Goal: Navigation & Orientation: Find specific page/section

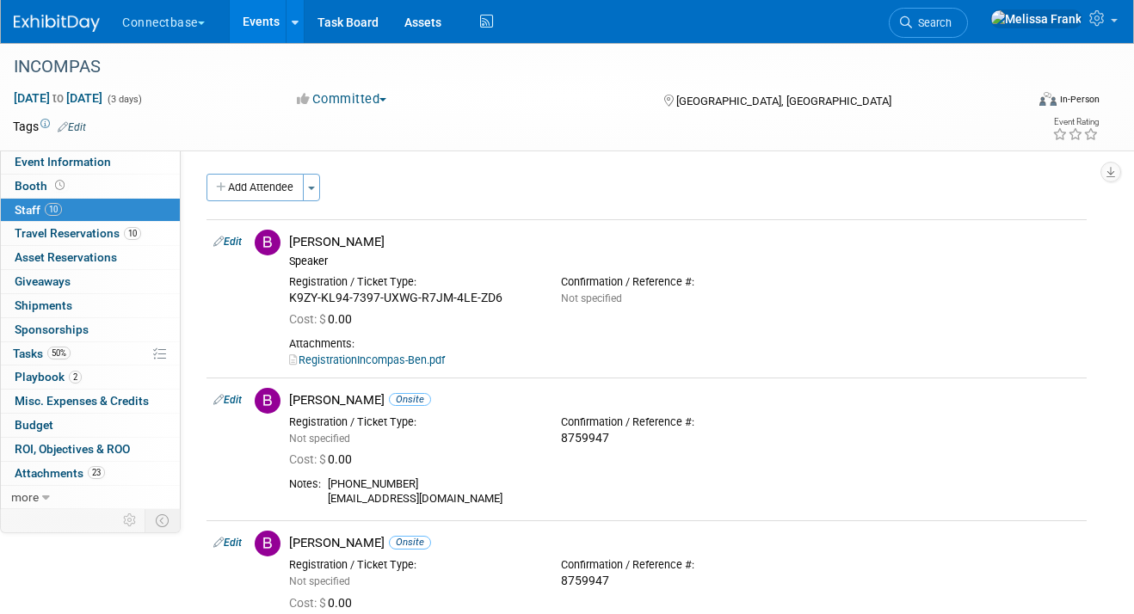
click at [266, 20] on link "Events" at bounding box center [261, 21] width 63 height 43
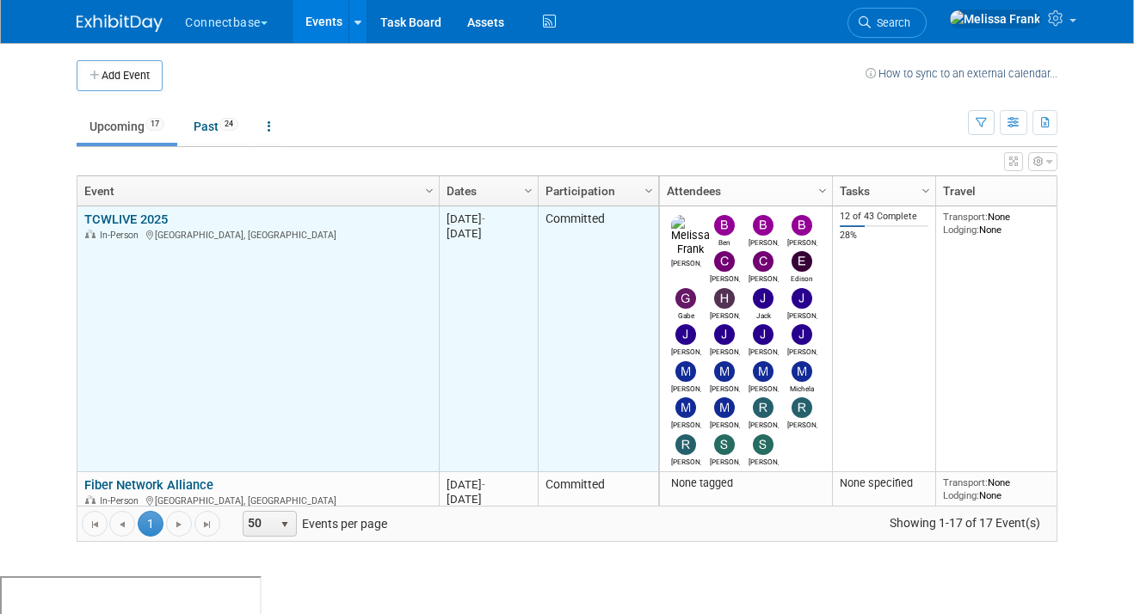
click at [135, 217] on link "TCWLIVE 2025" at bounding box center [125, 219] width 83 height 15
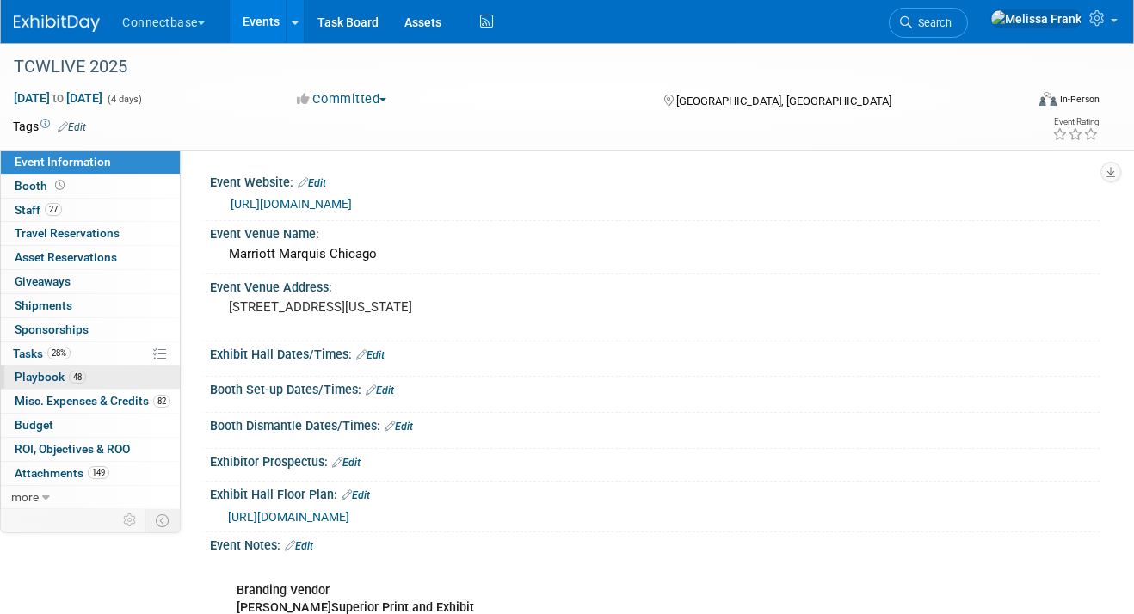
click at [70, 374] on span "48" at bounding box center [77, 377] width 17 height 13
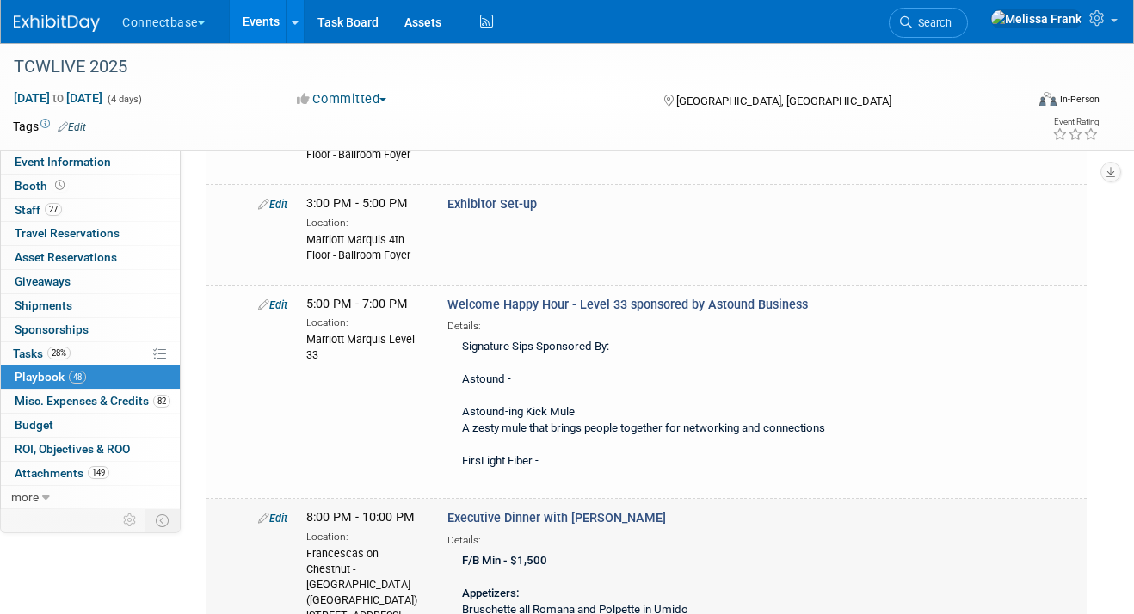
scroll to position [1183, 0]
